Goal: Use online tool/utility: Utilize a website feature to perform a specific function

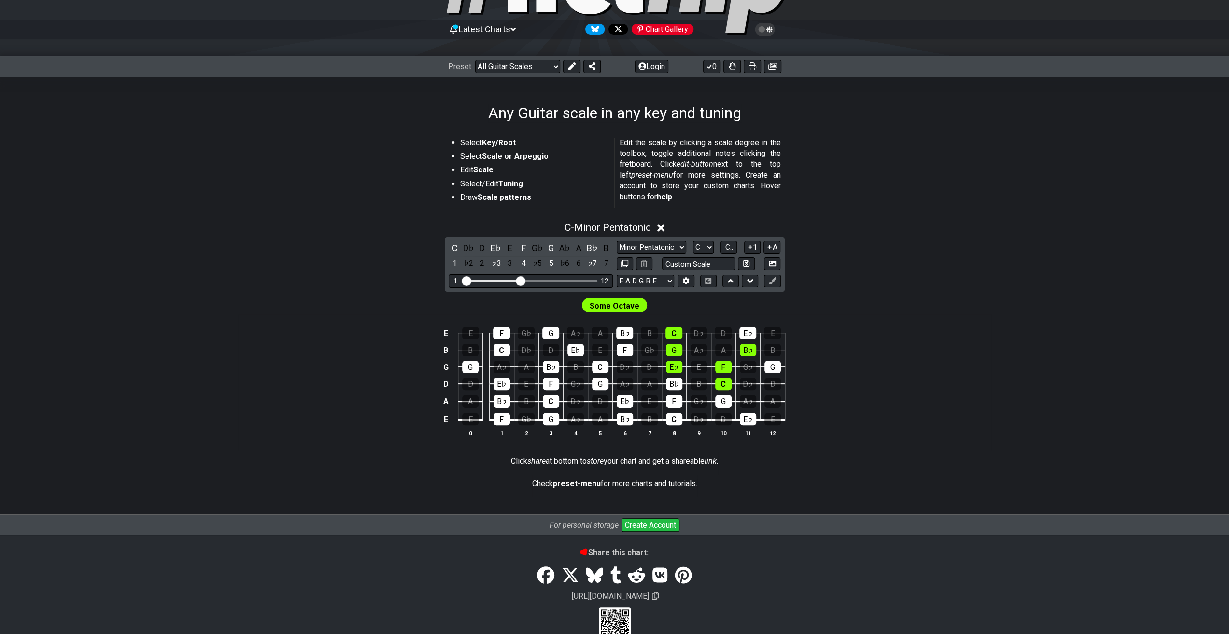
scroll to position [97, 0]
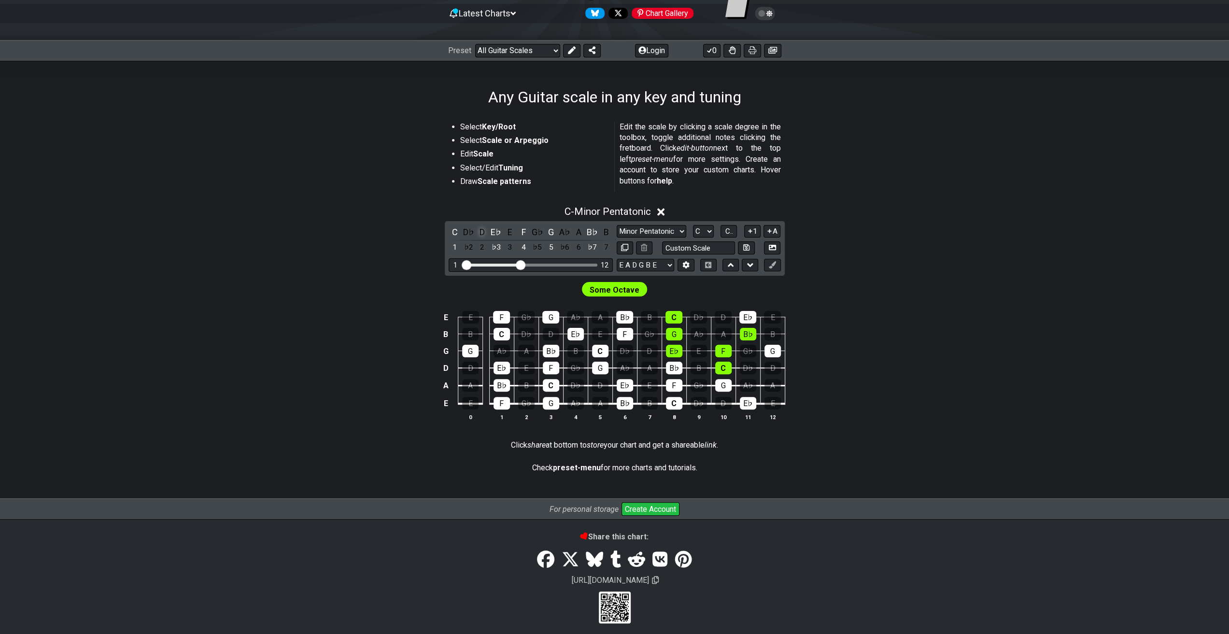
click at [481, 231] on div "D" at bounding box center [482, 231] width 13 height 13
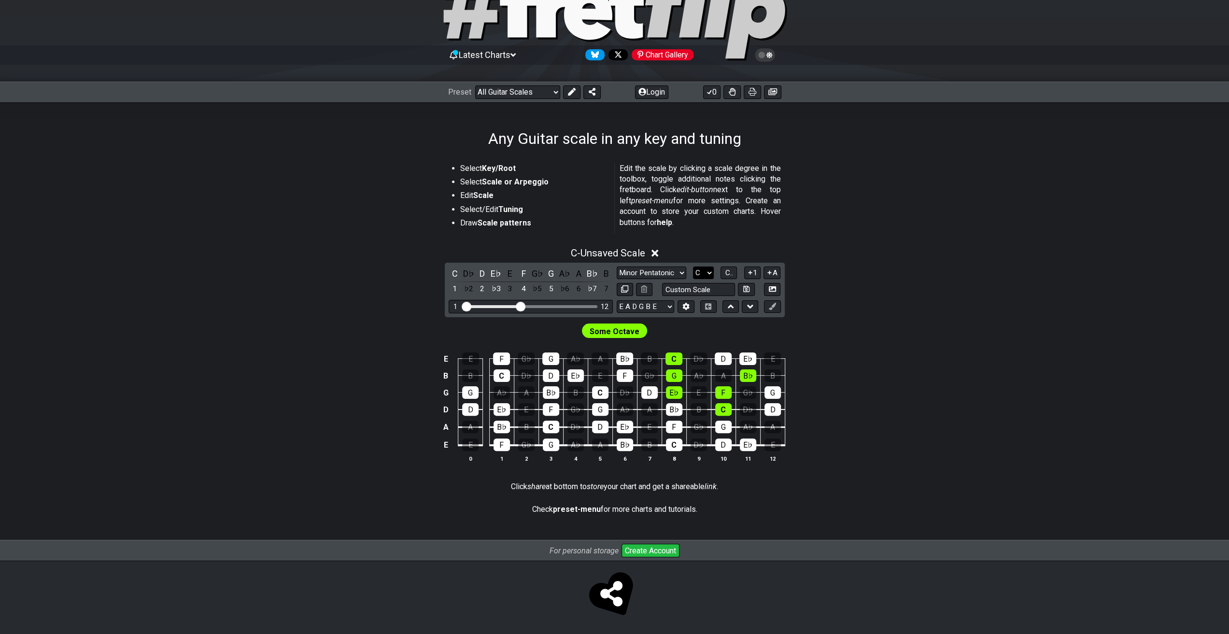
click at [700, 273] on select "A♭ A A♯ B♭ B C C♯ D♭ D D♯ E♭ E F F♯ G♭ G G♯" at bounding box center [703, 272] width 21 height 13
select select "D"
click at [693, 266] on select "A♭ A A♯ B♭ B C C♯ D♭ D D♯ E♭ E F F♯ G♭ G G♯" at bounding box center [703, 272] width 21 height 13
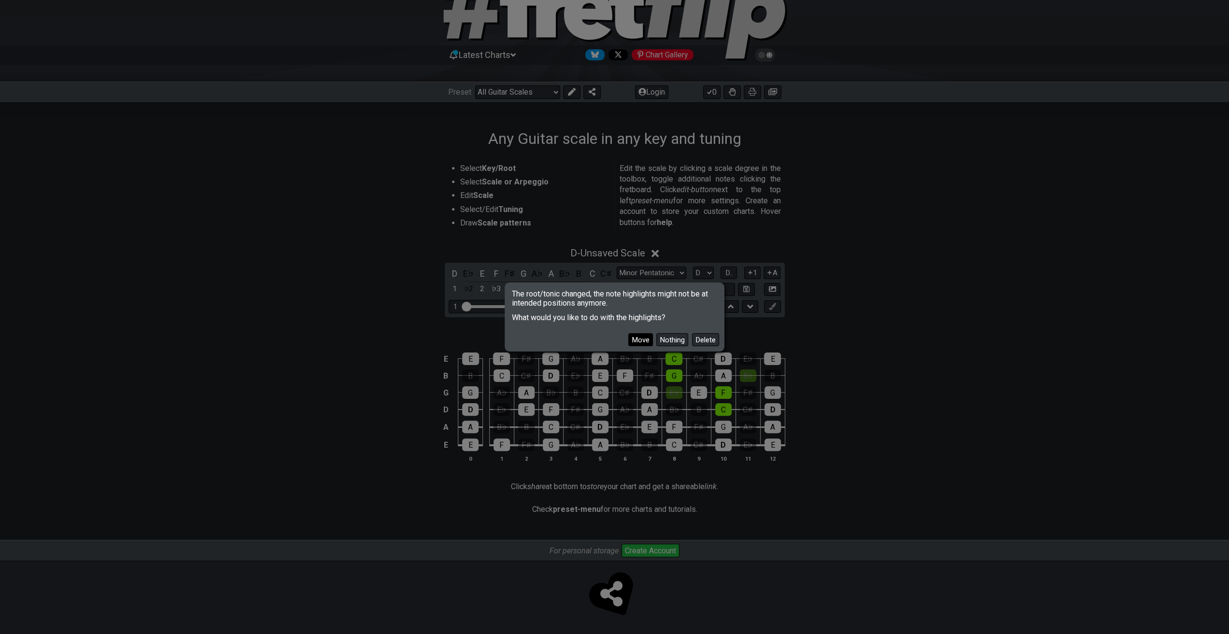
click at [640, 339] on button "Move" at bounding box center [640, 339] width 25 height 13
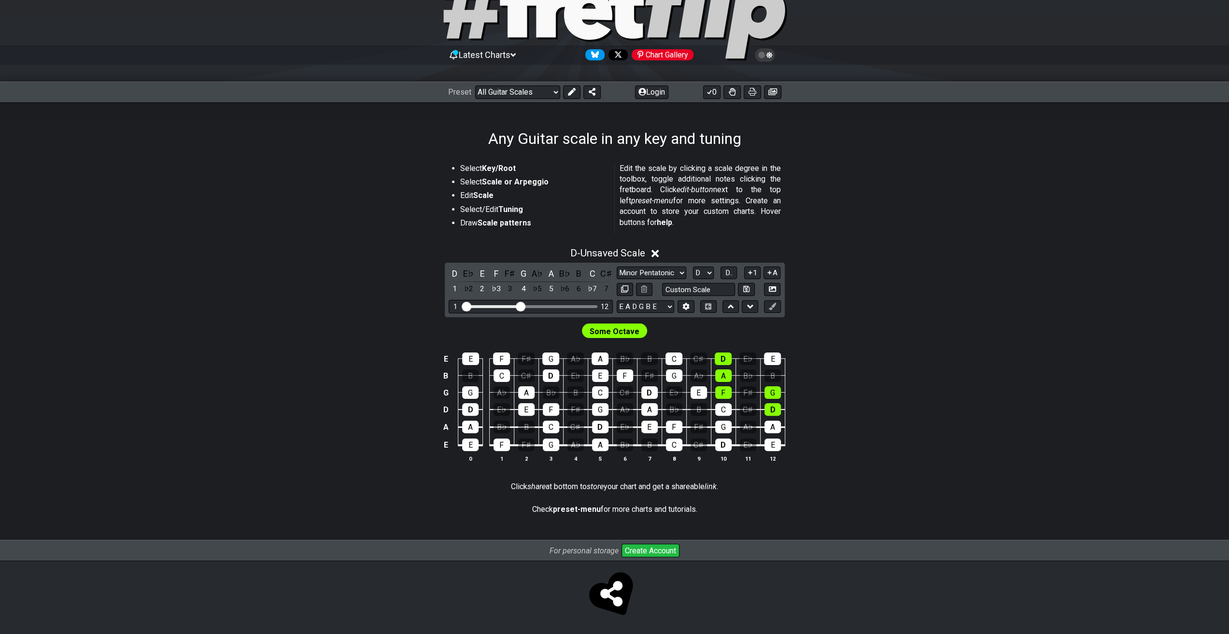
click at [657, 249] on icon at bounding box center [654, 253] width 7 height 10
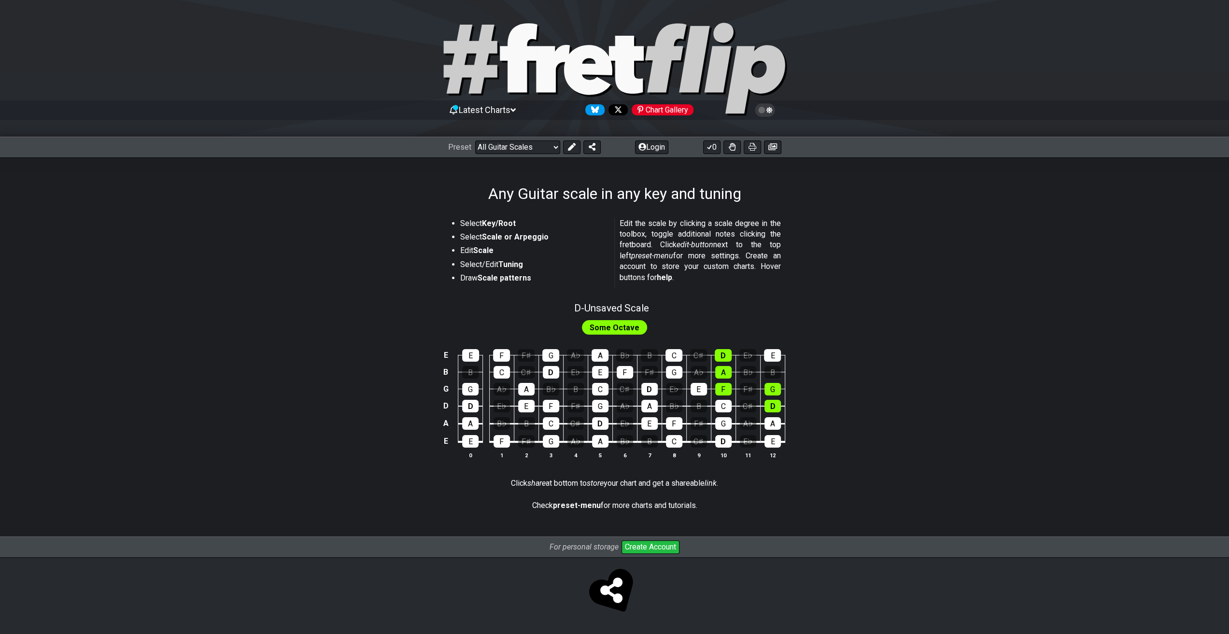
scroll to position [0, 0]
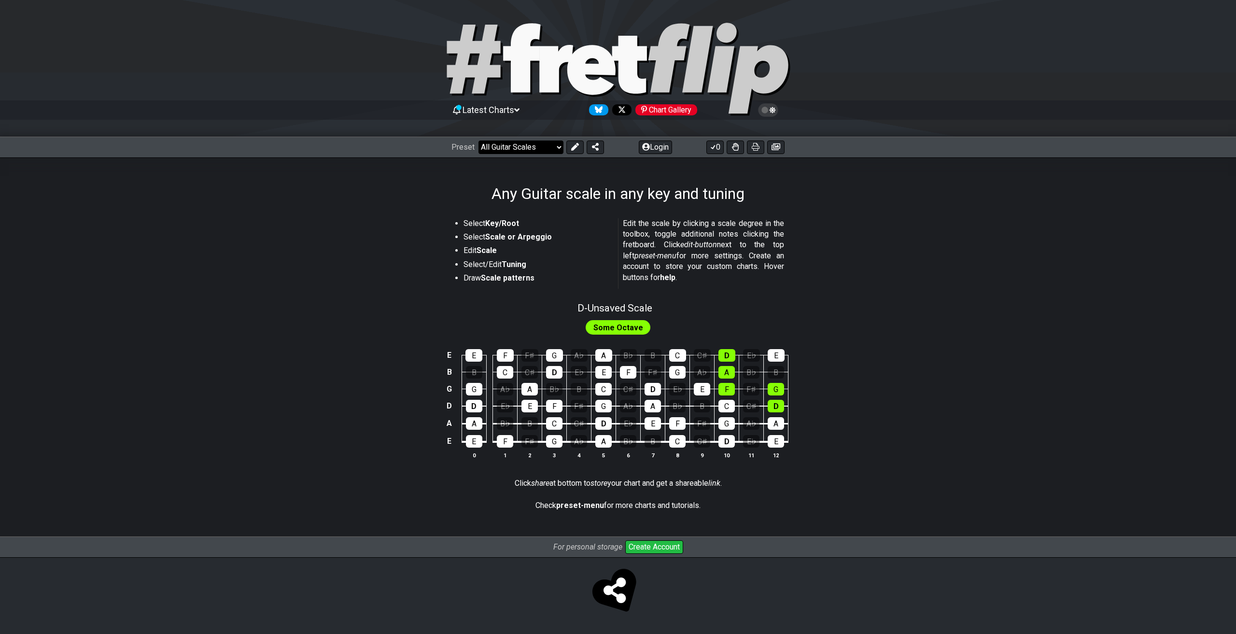
click at [550, 145] on select "Welcome to #fretflip! Initial Preset Custom Preset Minor Pentatonic Major Penta…" at bounding box center [520, 147] width 85 height 14
click at [616, 305] on span "D - Unsaved Scale" at bounding box center [614, 308] width 75 height 12
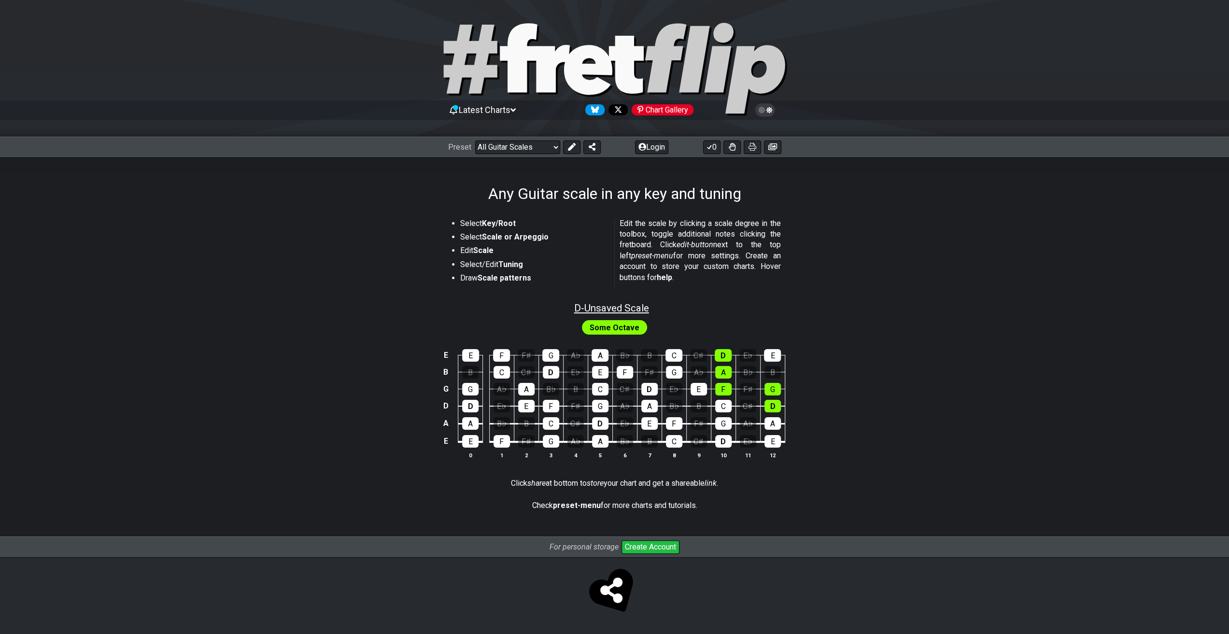
select select "D"
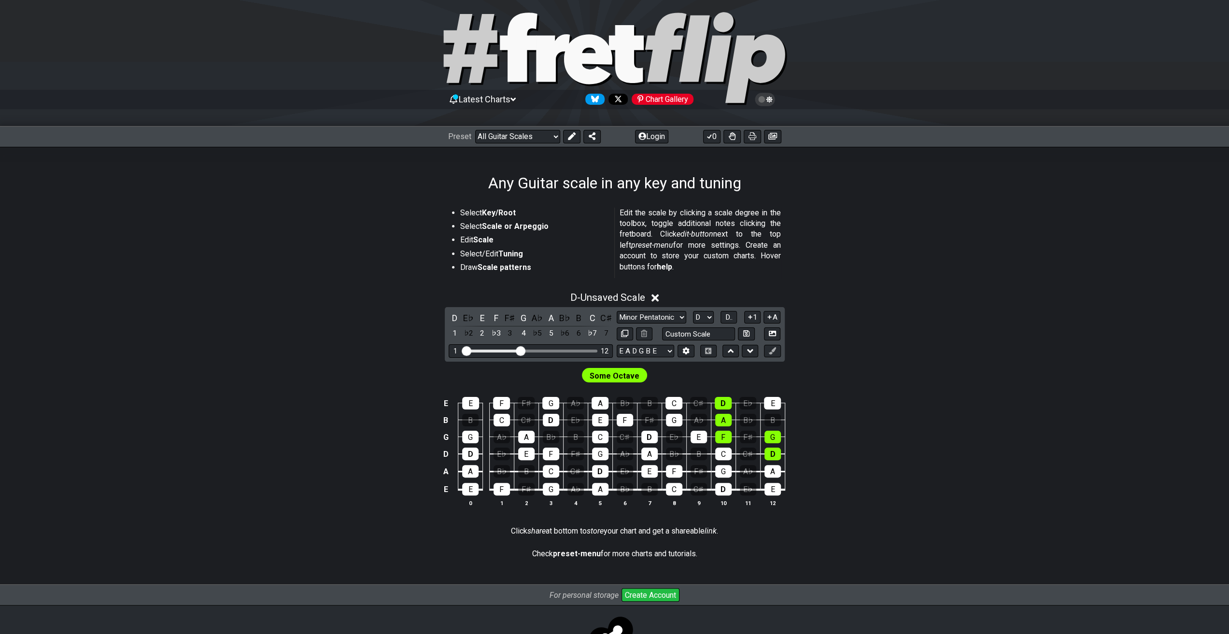
scroll to position [55, 0]
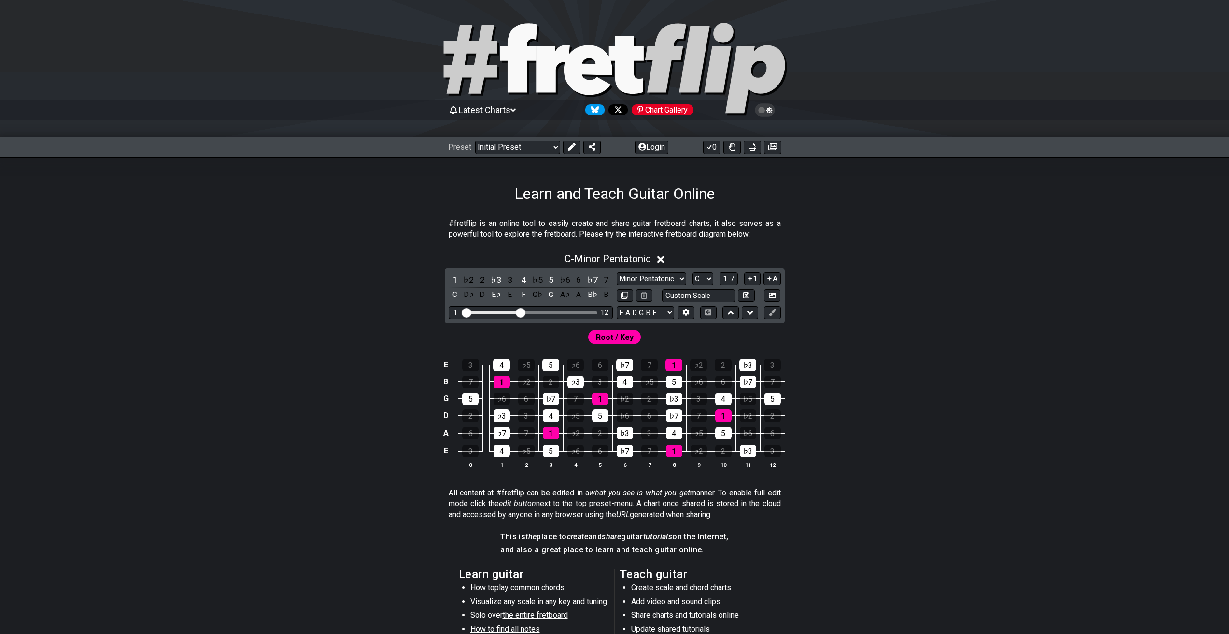
scroll to position [55, 0]
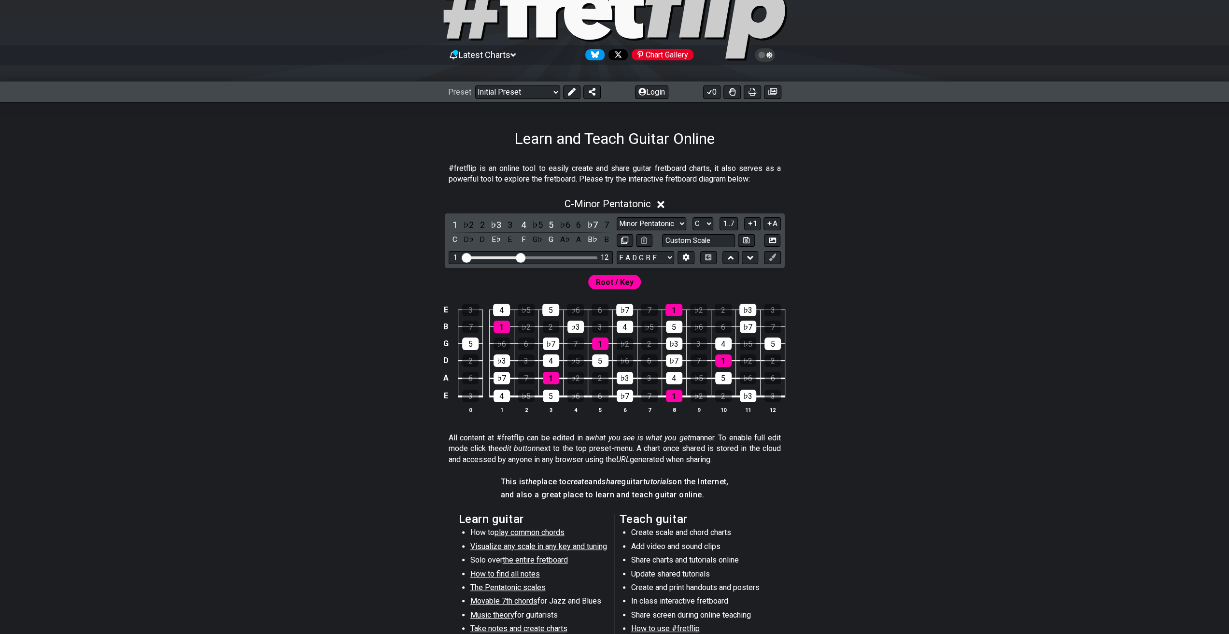
click at [626, 280] on span "Root / Key" at bounding box center [615, 282] width 38 height 14
click at [619, 280] on span "Root / Key" at bounding box center [615, 282] width 38 height 14
click at [472, 346] on div "5" at bounding box center [470, 343] width 16 height 13
click at [467, 346] on div "5" at bounding box center [470, 343] width 16 height 13
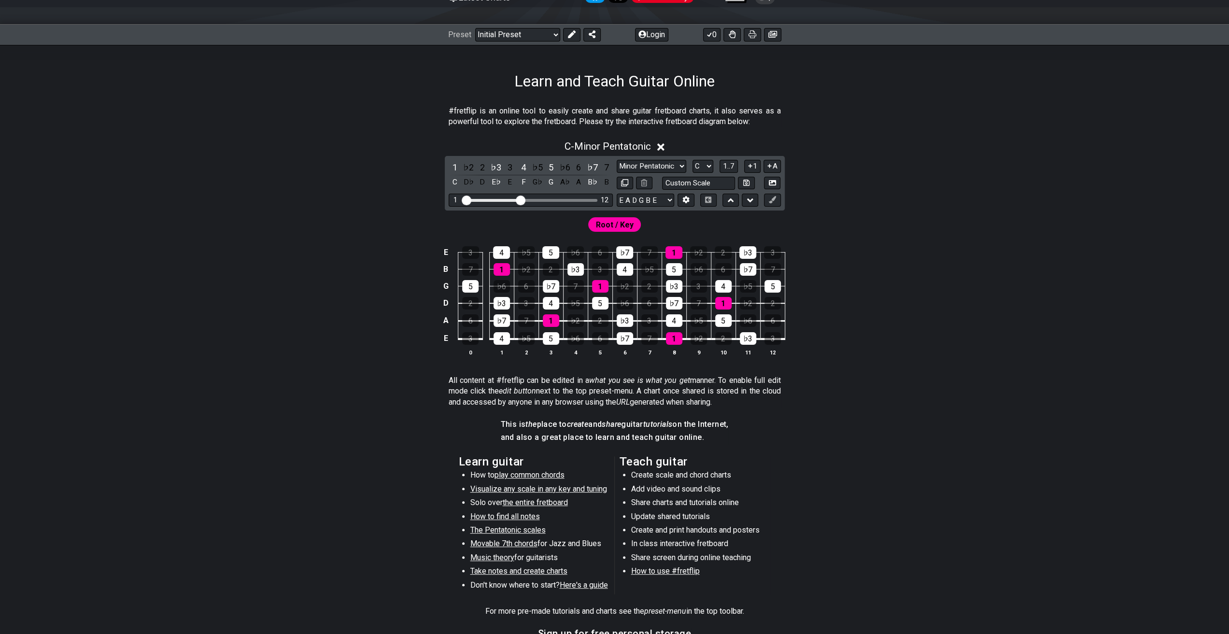
scroll to position [7, 0]
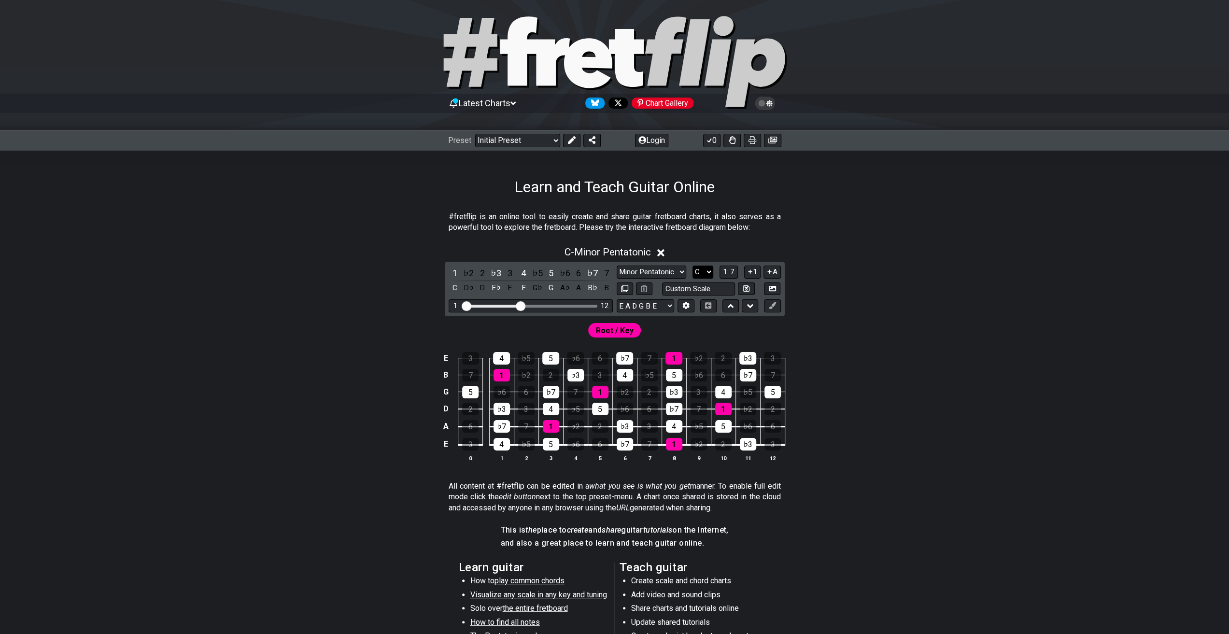
click at [701, 274] on select "A♭ A A♯ B♭ B C C♯ D♭ D D♯ E♭ E F F♯ G♭ G G♯" at bounding box center [702, 272] width 21 height 13
select select "D"
click at [692, 266] on select "A♭ A A♯ B♭ B C C♯ D♭ D D♯ E♭ E F F♯ G♭ G G♯" at bounding box center [702, 272] width 21 height 13
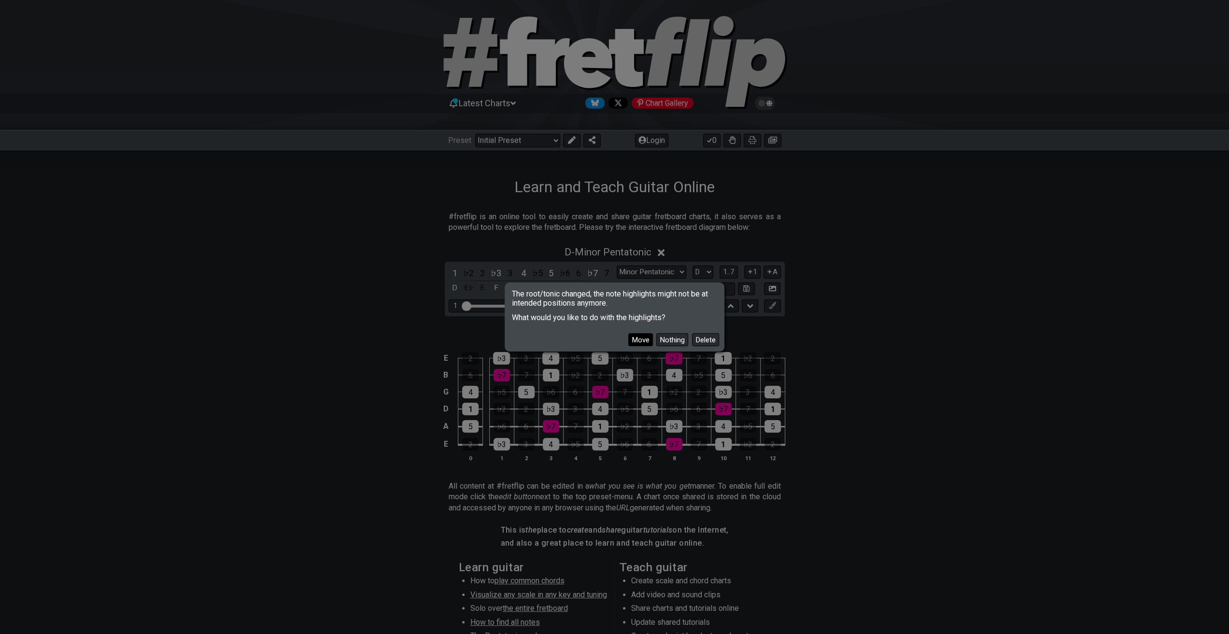
click at [642, 340] on button "Move" at bounding box center [640, 339] width 25 height 13
